Goal: Transaction & Acquisition: Purchase product/service

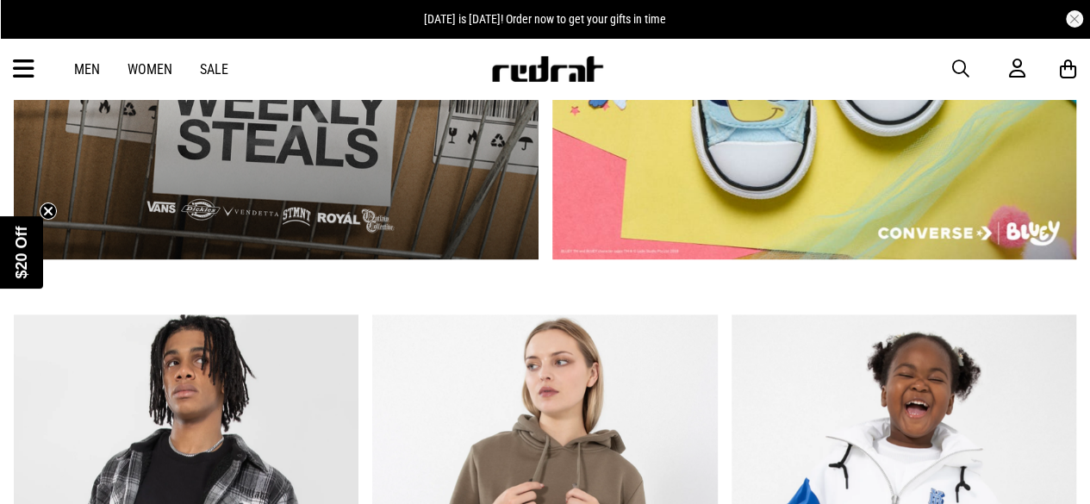
scroll to position [1087, 0]
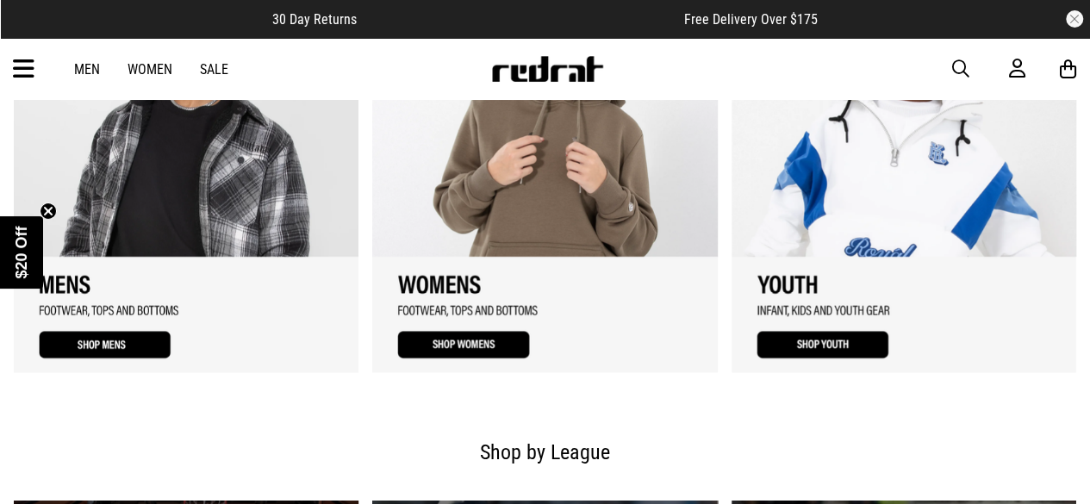
click at [153, 337] on link "1 / 3" at bounding box center [186, 170] width 345 height 404
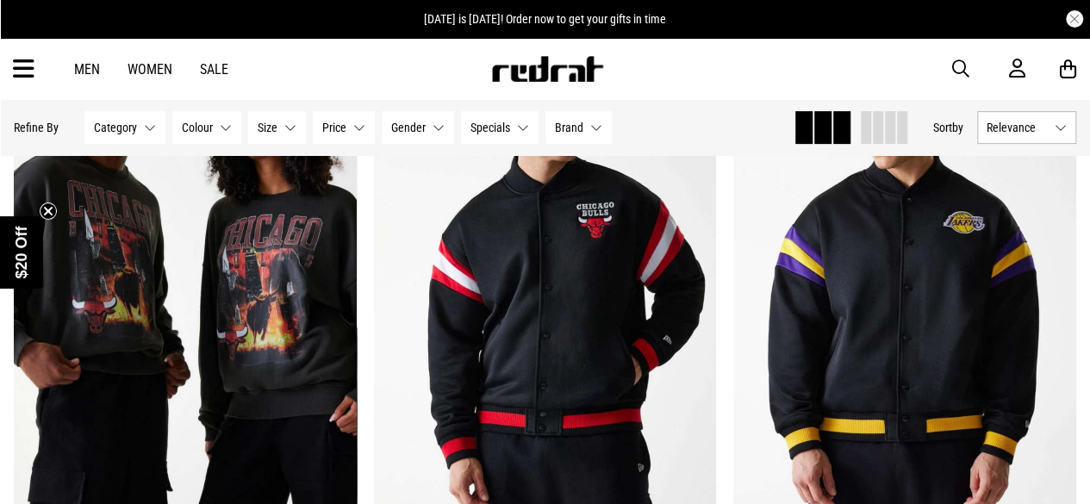
click at [500, 124] on span "Specials" at bounding box center [490, 128] width 40 height 14
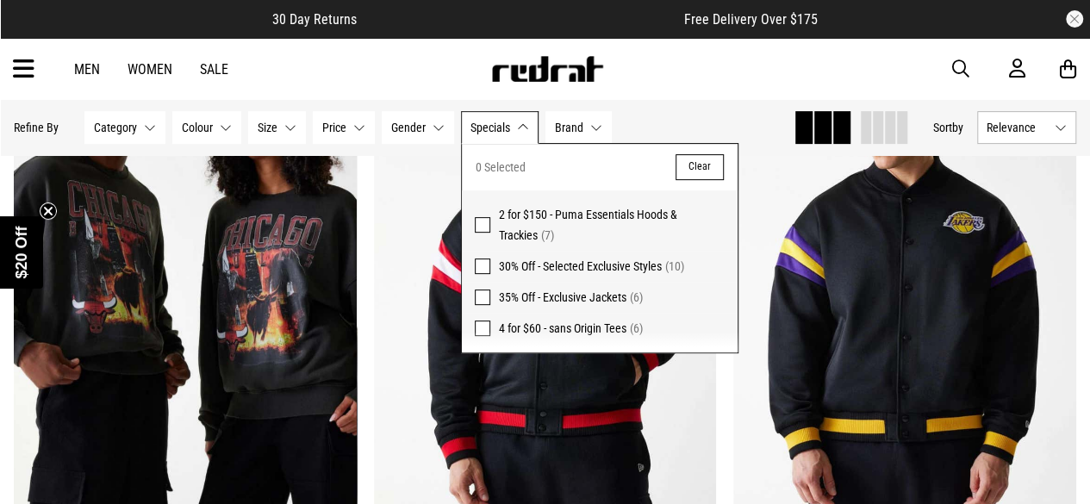
click at [570, 127] on span "Brand" at bounding box center [569, 128] width 28 height 14
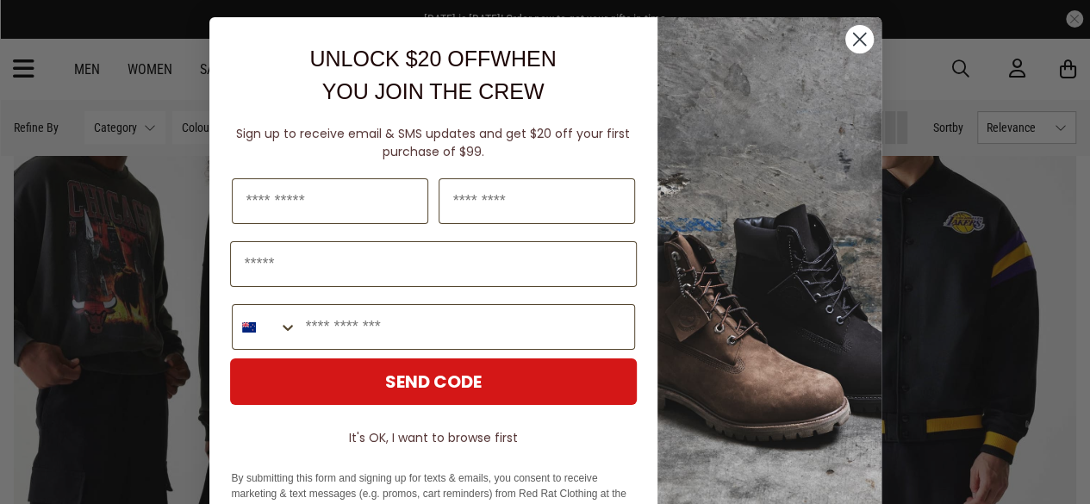
scroll to position [23, 0]
click at [853, 34] on circle "Close dialog" at bounding box center [858, 39] width 28 height 28
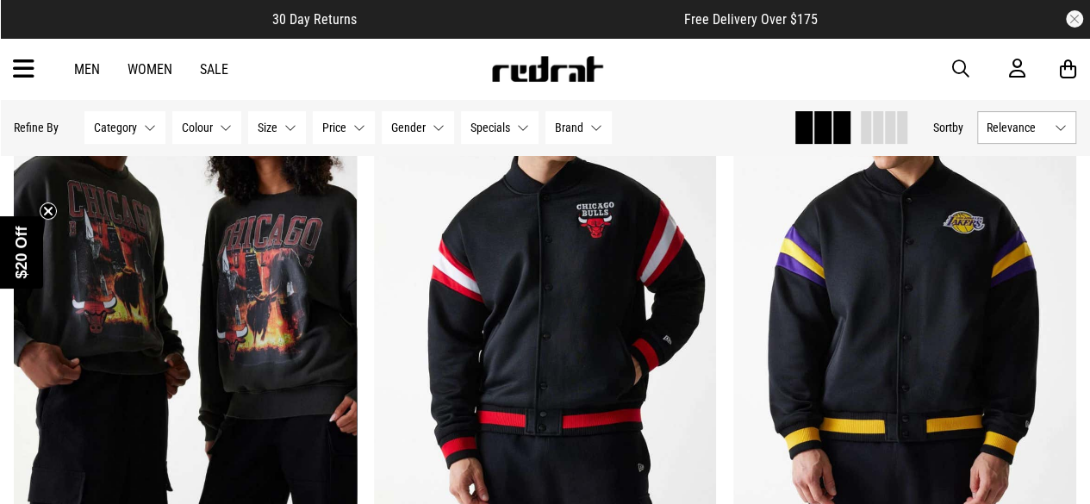
click at [556, 115] on button "Brand None selected" at bounding box center [578, 127] width 66 height 33
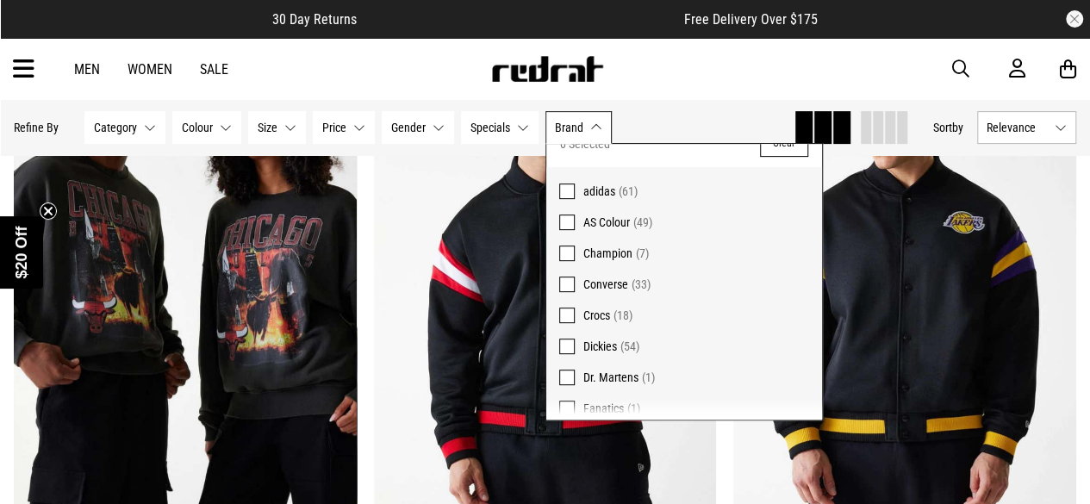
click at [586, 187] on span "adidas" at bounding box center [599, 191] width 32 height 14
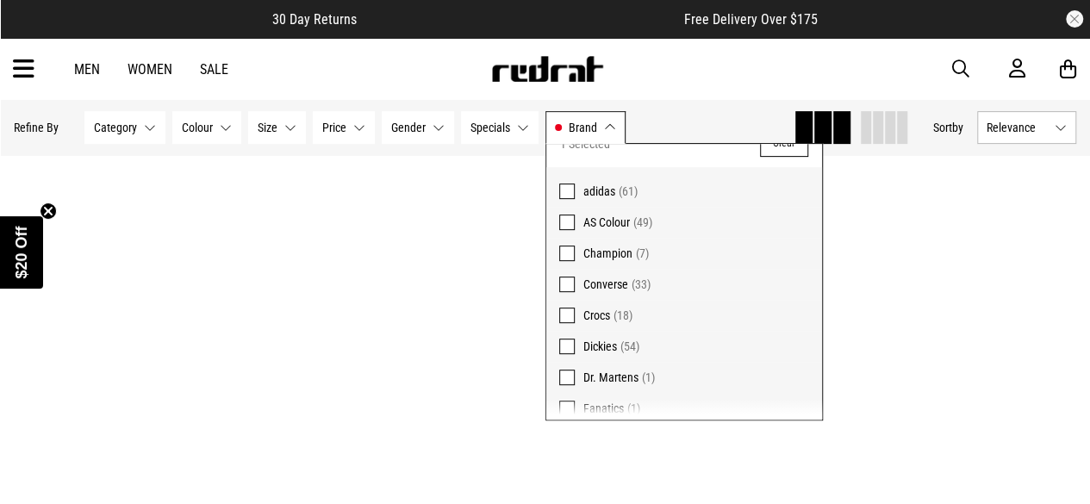
scroll to position [275, 0]
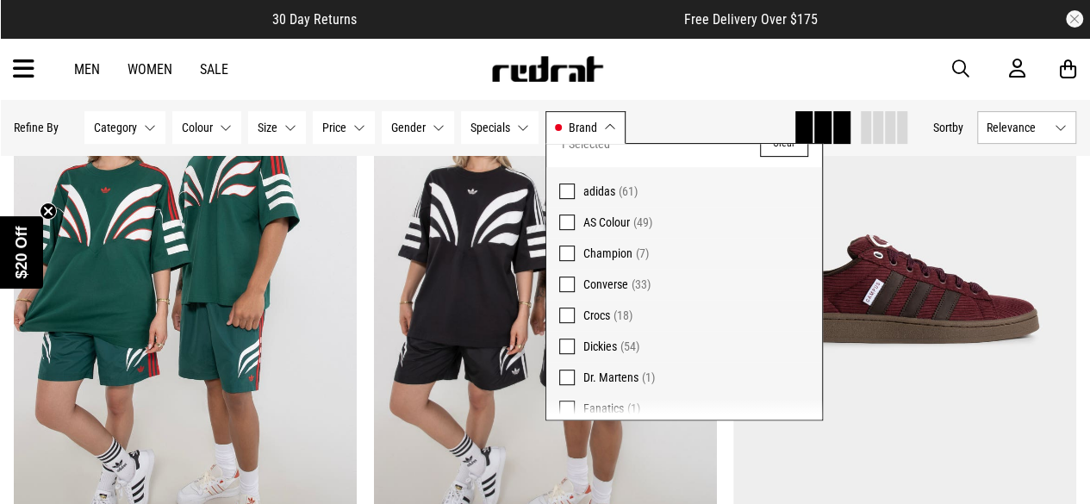
click at [413, 133] on span "Gender" at bounding box center [408, 128] width 34 height 14
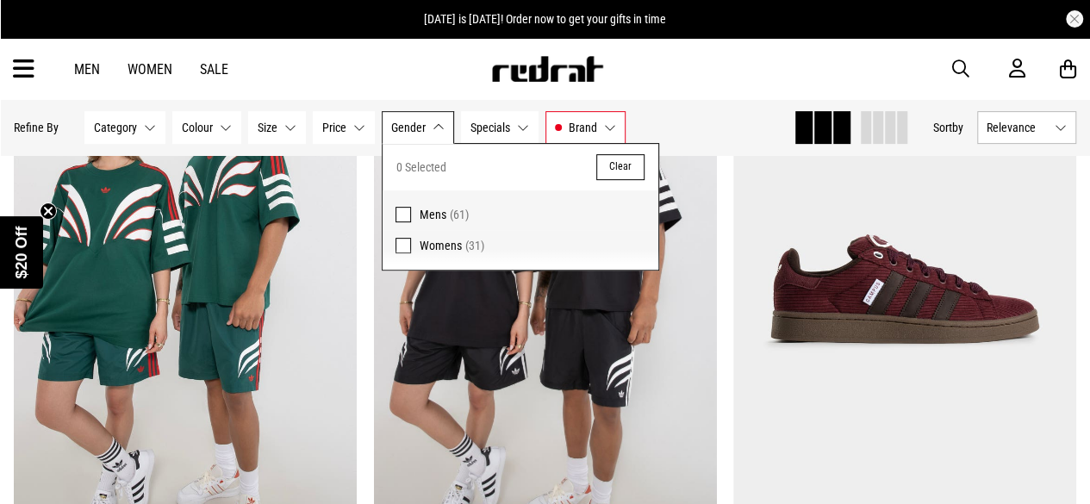
click at [450, 216] on span "(61)" at bounding box center [459, 215] width 19 height 14
click at [331, 141] on button "Price None selected" at bounding box center [344, 127] width 62 height 33
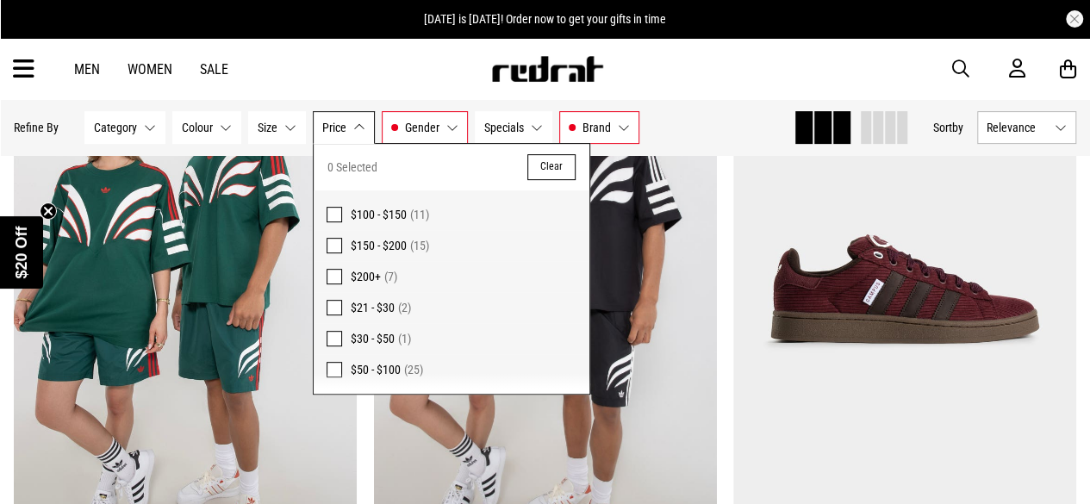
click at [258, 139] on button "Size None selected" at bounding box center [277, 127] width 58 height 33
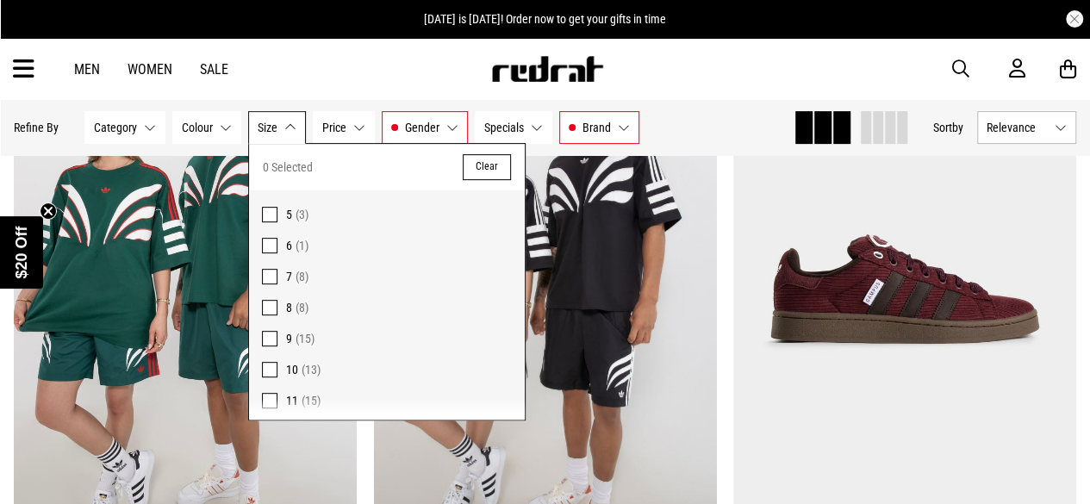
click at [200, 134] on button "Colour None selected" at bounding box center [206, 127] width 69 height 33
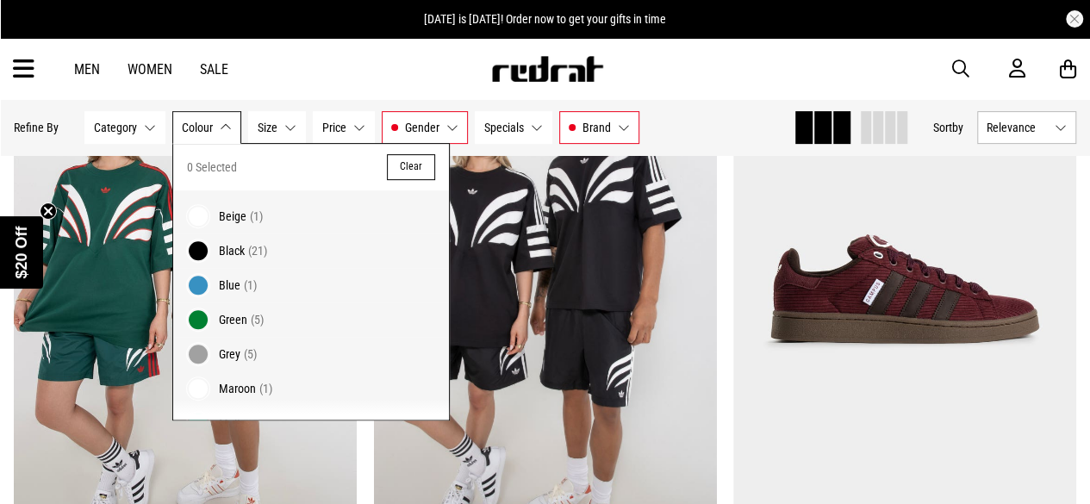
click at [152, 127] on button "Category None selected" at bounding box center [124, 127] width 81 height 33
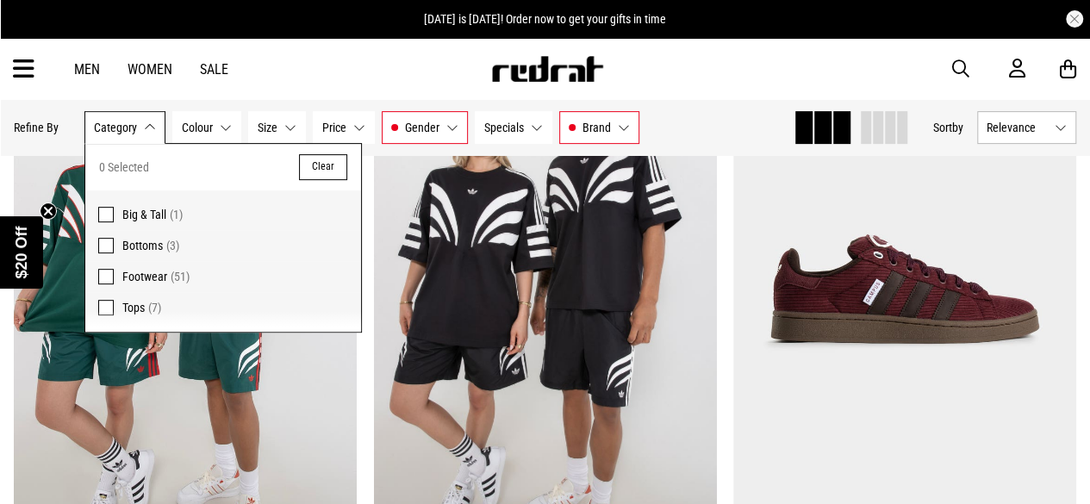
click at [152, 242] on span "Bottoms" at bounding box center [142, 246] width 40 height 14
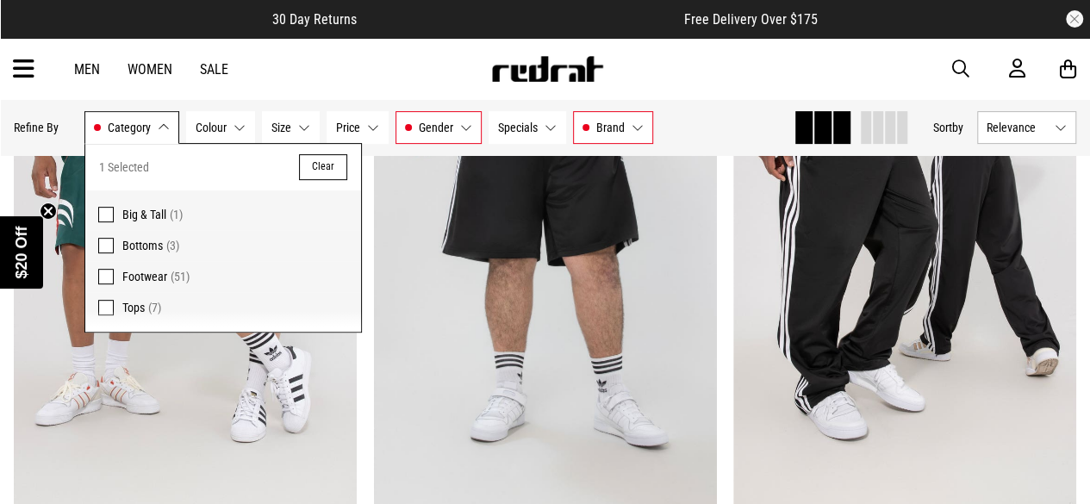
click at [741, 90] on div "Men Women Sale Sign in New Back Footwear Back Mens Back Womens Back Youth & Kid…" at bounding box center [545, 69] width 1090 height 62
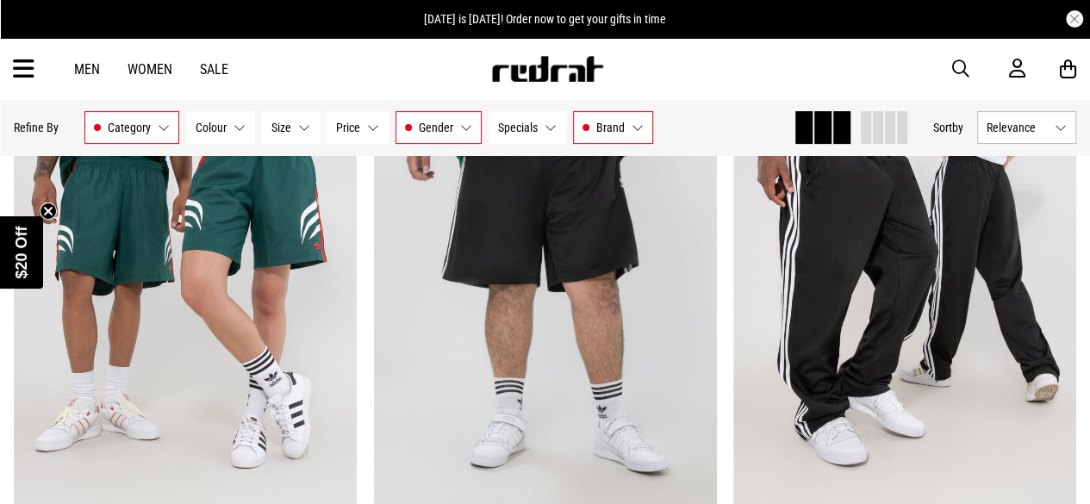
scroll to position [264, 0]
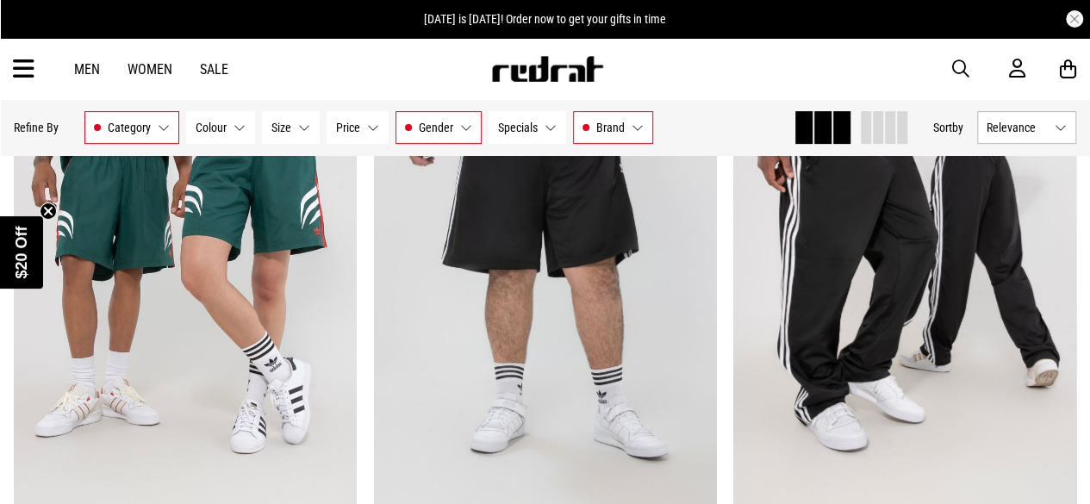
click at [85, 65] on link "Men" at bounding box center [87, 69] width 26 height 16
